Goal: Find contact information: Find contact information

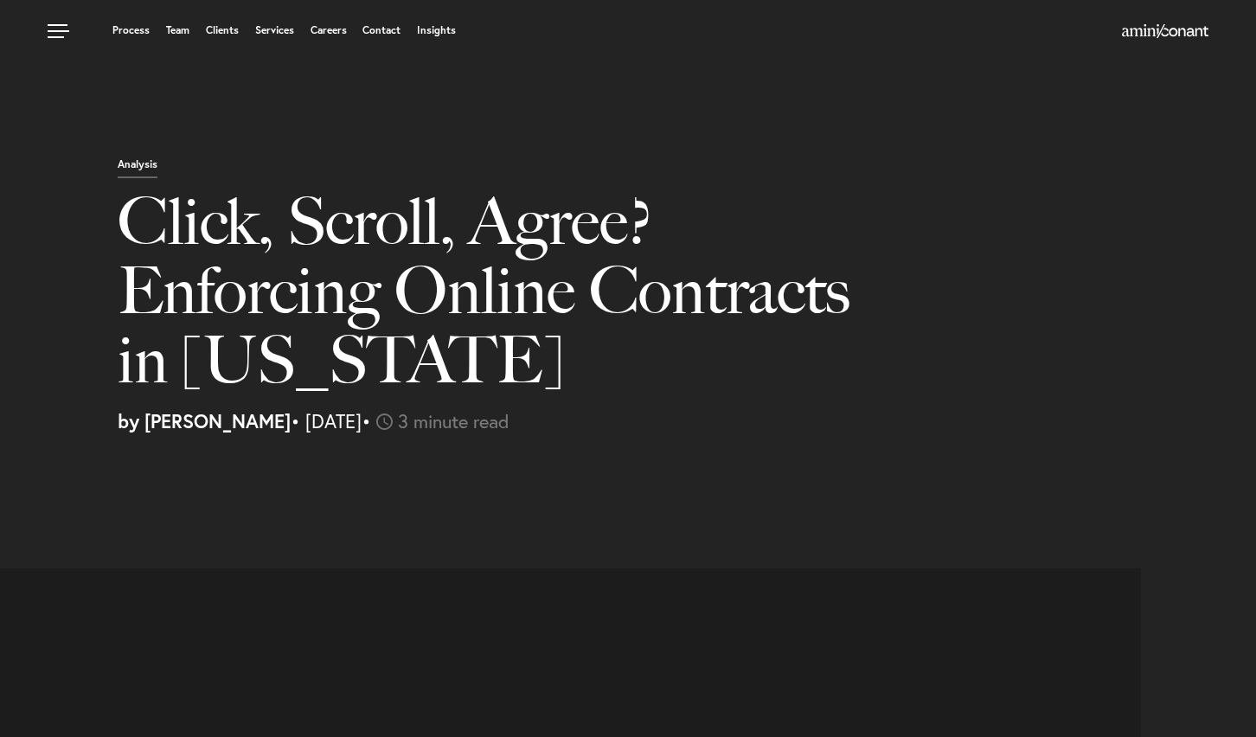
select select "US"
select select "Austin"
select select "Business and Civil Litigation"
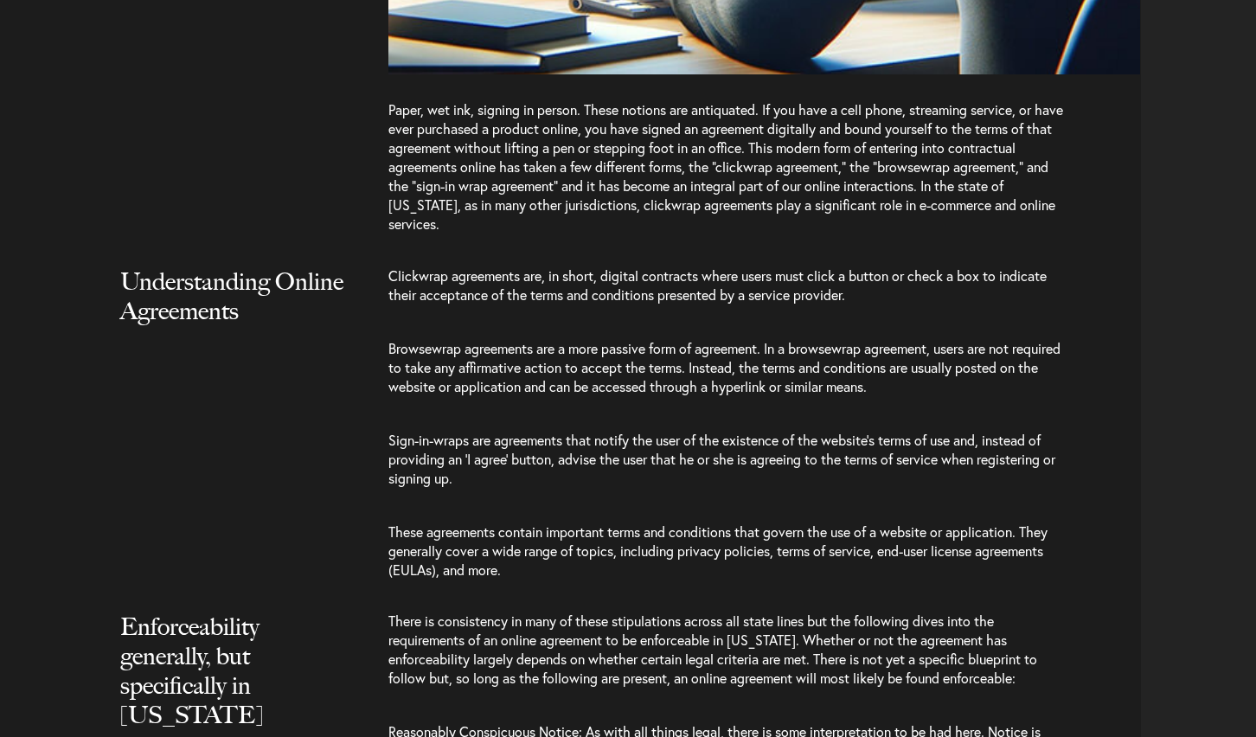
scroll to position [1471, 0]
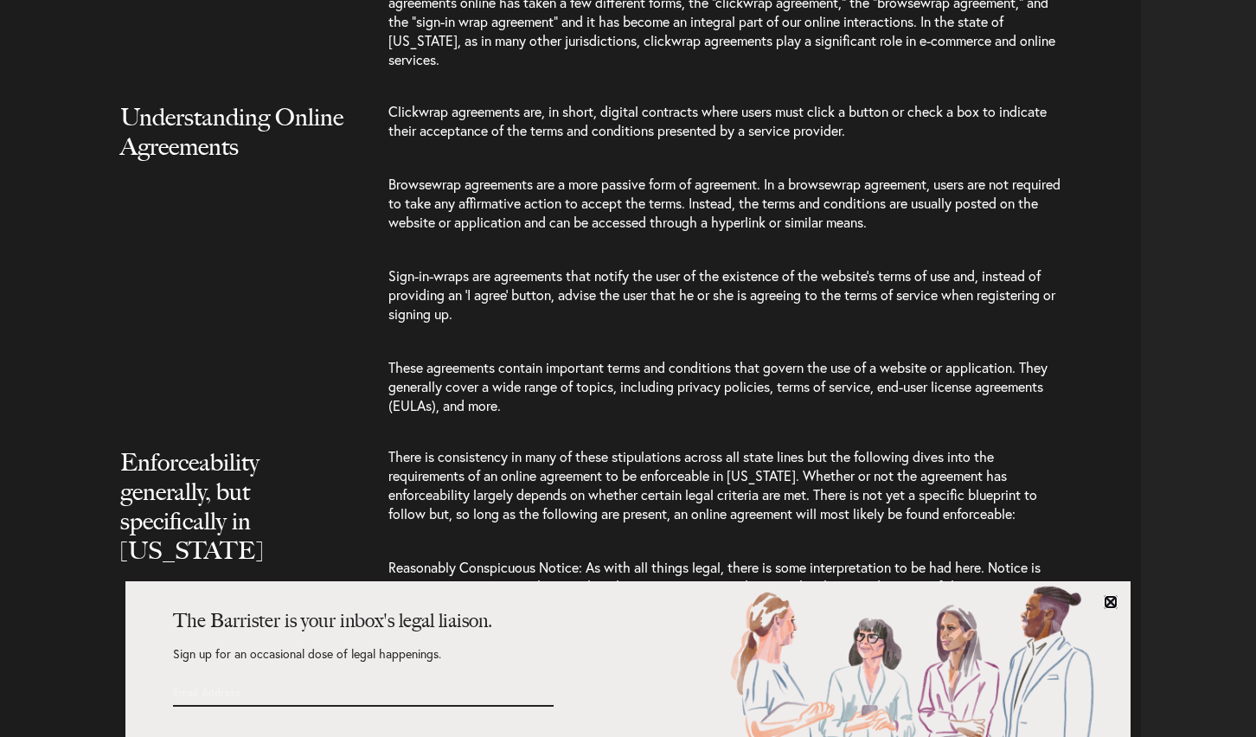
click at [1112, 599] on link at bounding box center [1111, 602] width 14 height 14
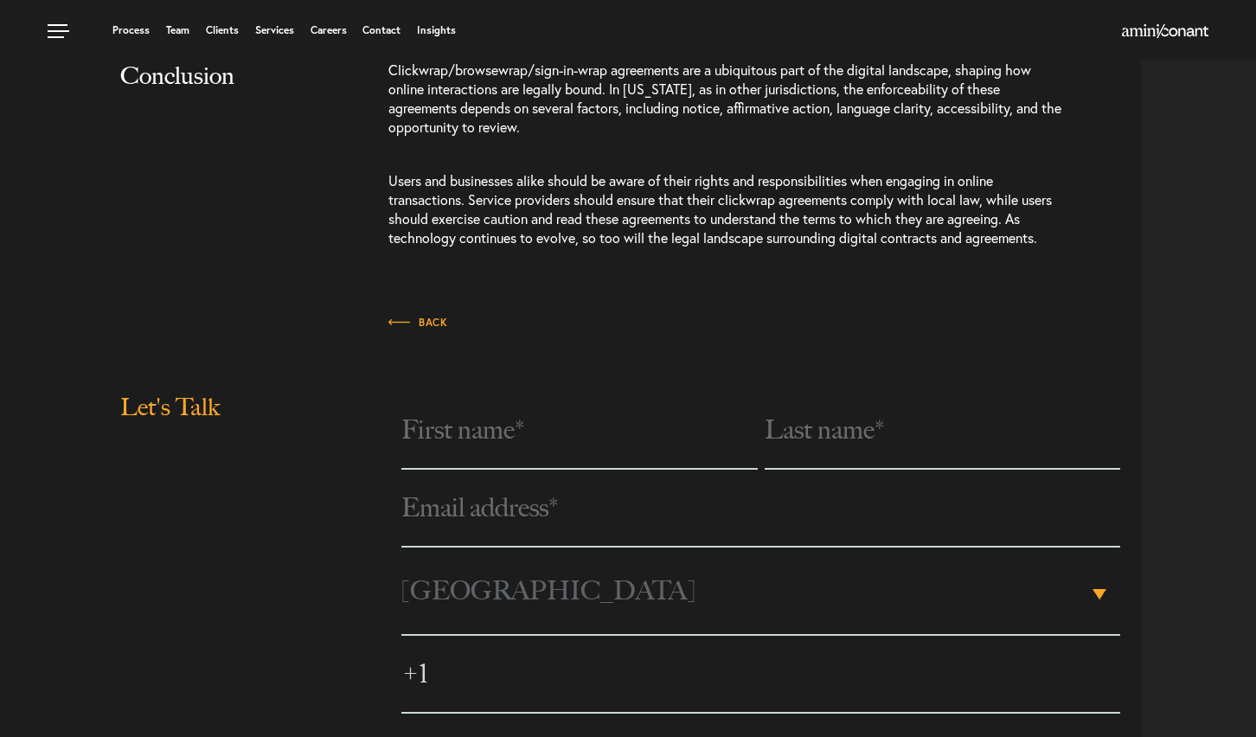
scroll to position [2076, 0]
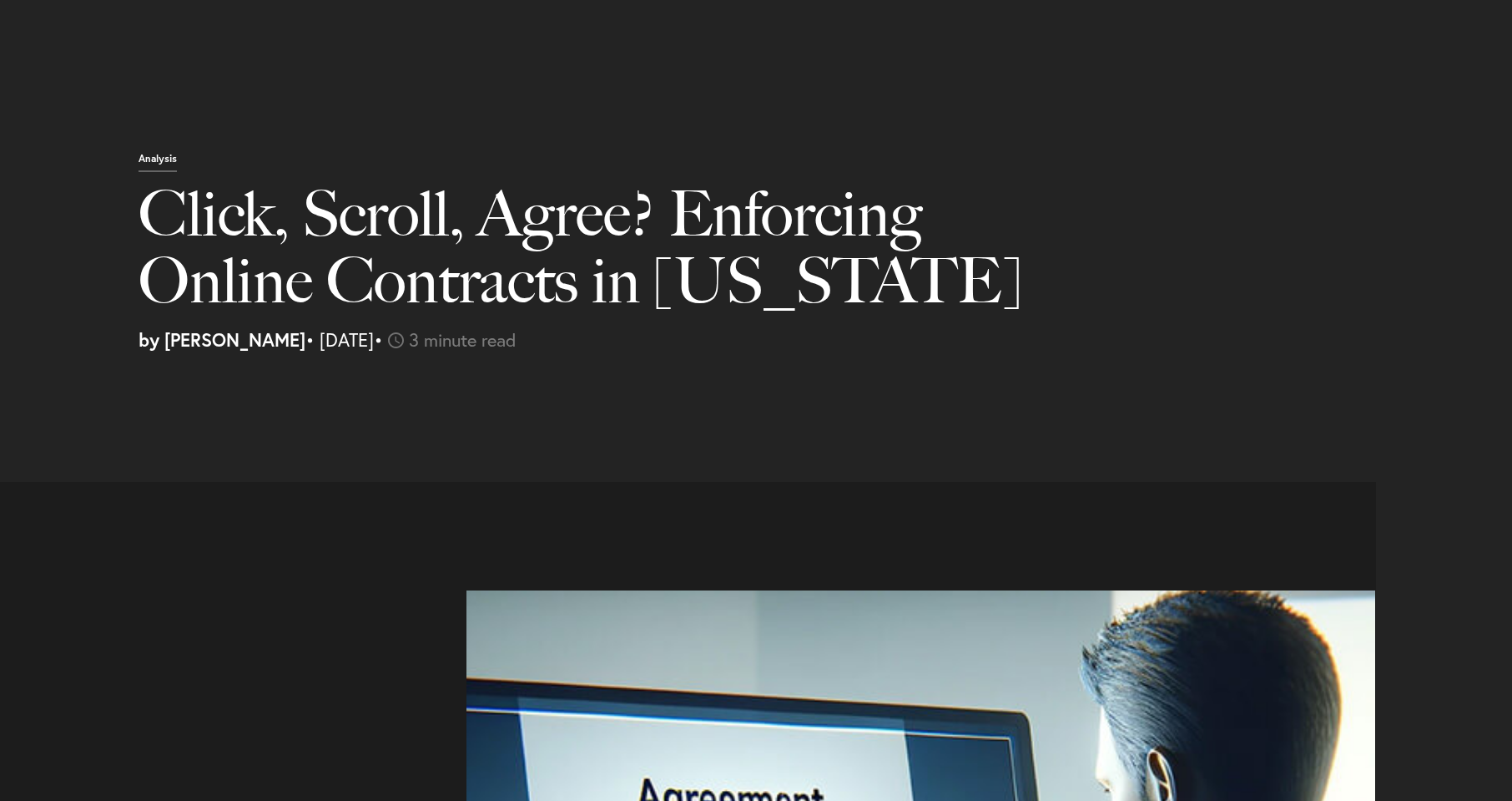
select select "US"
select select "Austin"
select select "Business and Civil Litigation"
